Goal: Task Accomplishment & Management: Use online tool/utility

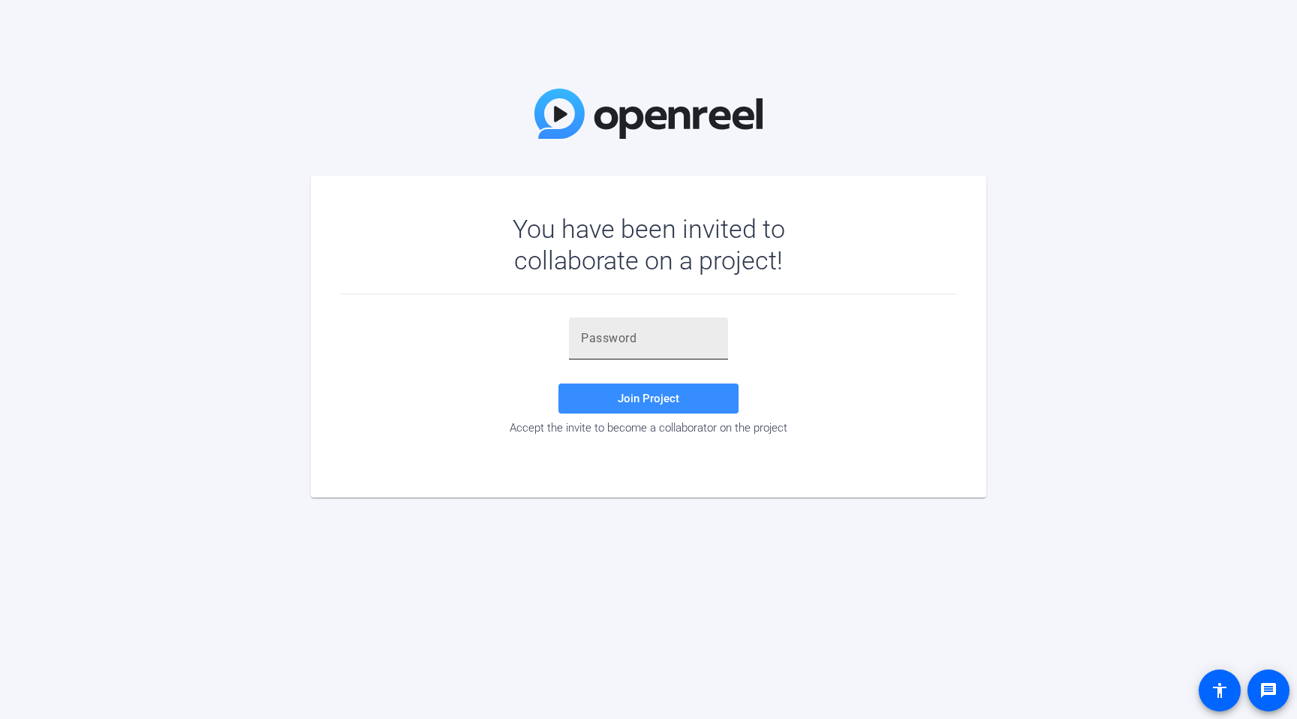
click at [591, 340] on input "text" at bounding box center [648, 338] width 135 height 18
paste input "q~oVB]"
type input "q~oVB]"
click at [635, 401] on span "Join Project" at bounding box center [649, 399] width 62 height 14
drag, startPoint x: 645, startPoint y: 341, endPoint x: 562, endPoint y: 322, distance: 85.4
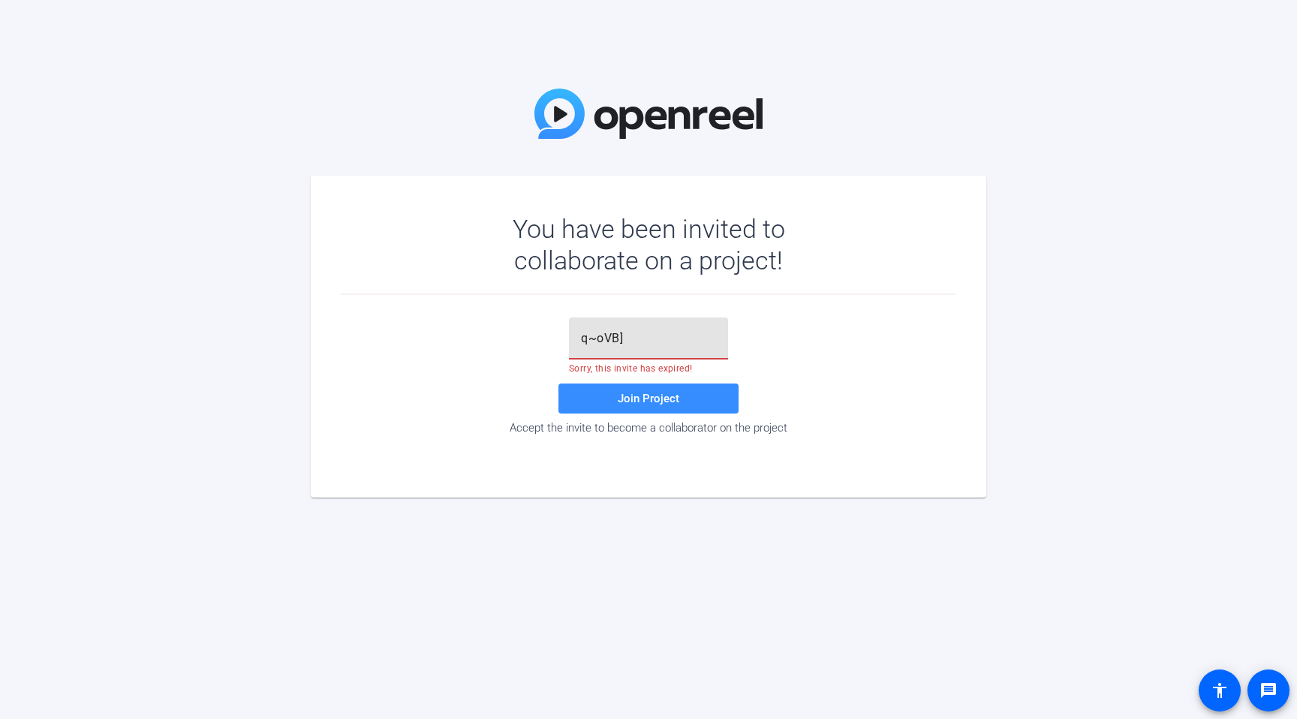
click at [562, 322] on div "q~oVB] Sorry, this invite has expired! Join Project Accept the invite to become…" at bounding box center [648, 375] width 615 height 117
click at [617, 342] on input "text" at bounding box center [648, 338] width 135 height 18
paste input "q~oVB]"
type input "q~oVB]"
click at [604, 405] on span at bounding box center [648, 399] width 180 height 36
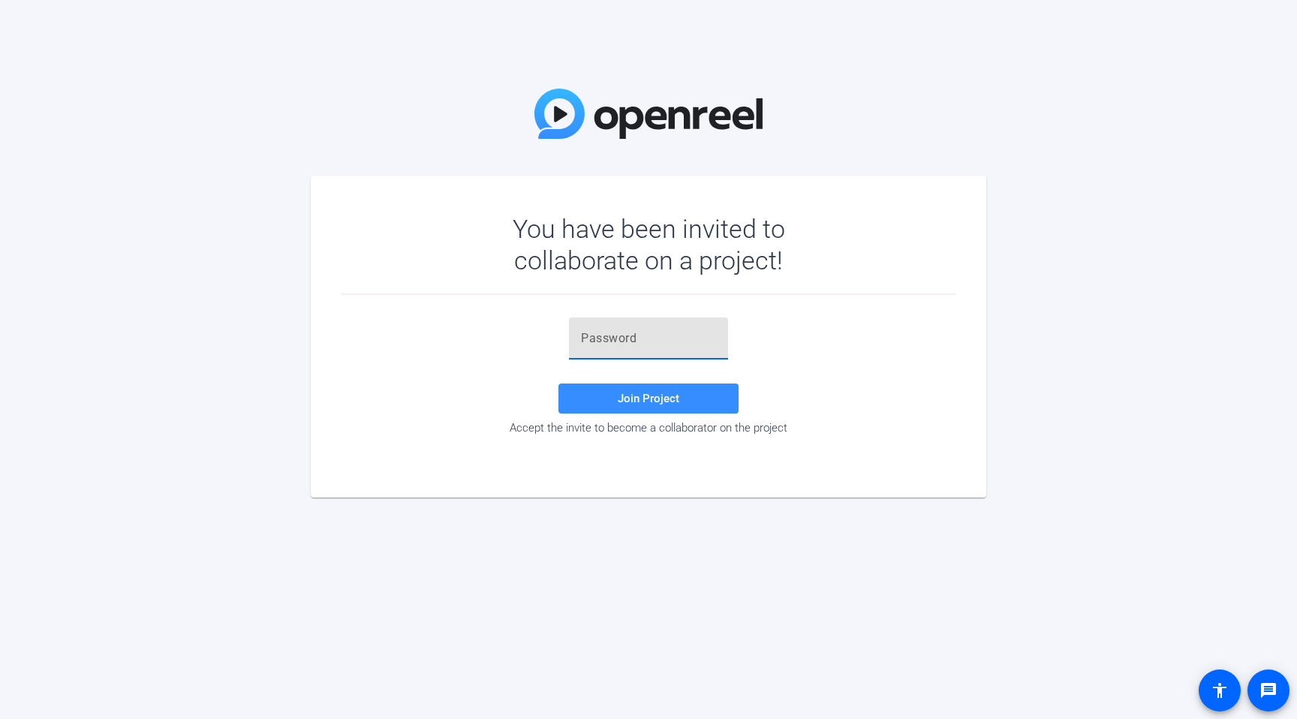
click at [588, 346] on input "text" at bounding box center [648, 338] width 135 height 18
paste input "Oqd__C"
type input "Oqd__C"
click at [624, 394] on span "Join Project" at bounding box center [649, 399] width 62 height 14
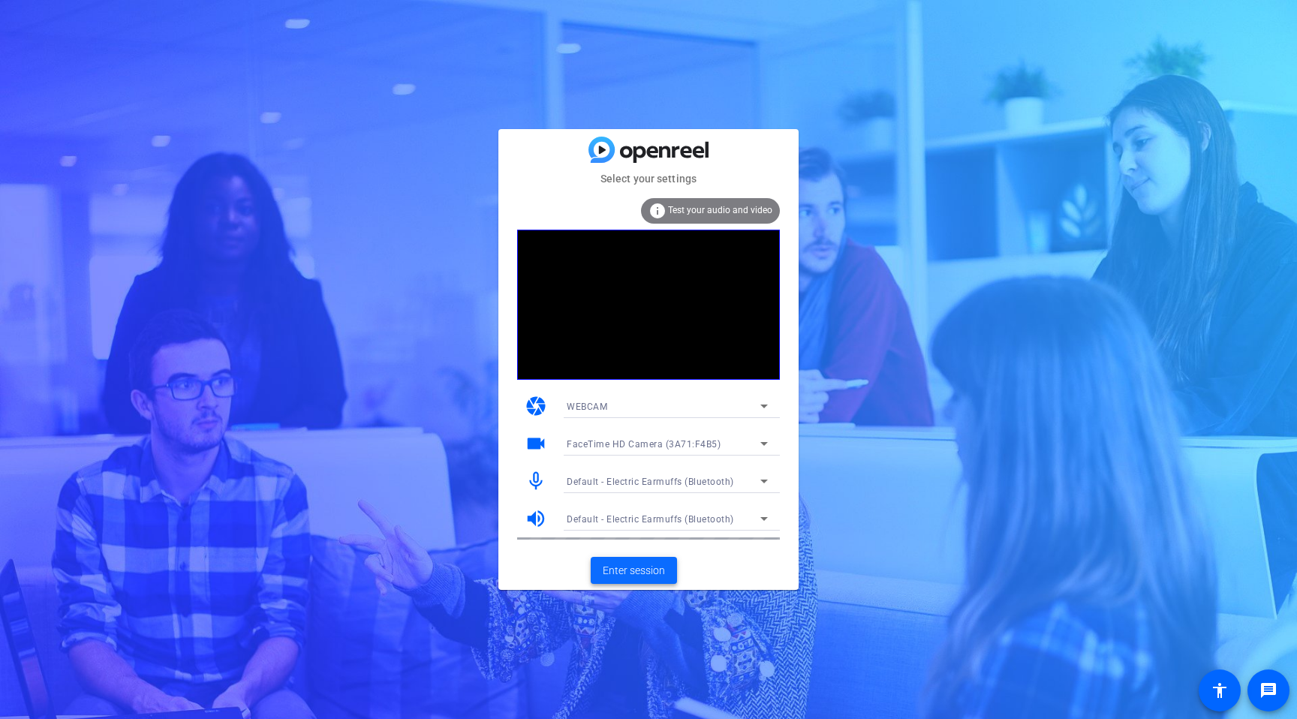
click at [642, 570] on span "Enter session" at bounding box center [634, 571] width 62 height 16
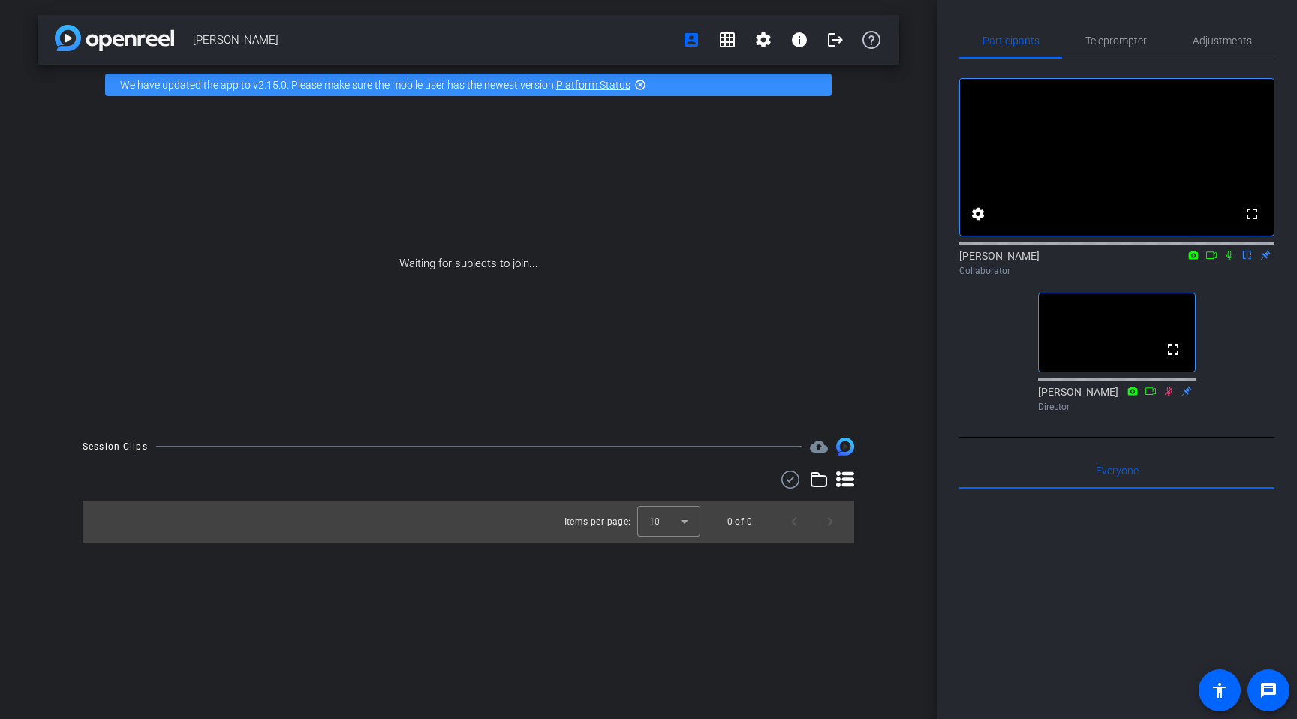
click at [1010, 275] on div "Julia Dricsoll flip Collaborator" at bounding box center [1116, 262] width 315 height 29
click at [1269, 276] on div "Julia Dricsoll flip Collaborator" at bounding box center [1116, 262] width 315 height 29
click at [1000, 272] on div "Julia Dricsoll flip Collaborator" at bounding box center [1116, 262] width 315 height 29
click at [643, 86] on mat-icon "highlight_off" at bounding box center [640, 85] width 12 height 12
